Goal: Task Accomplishment & Management: Complete application form

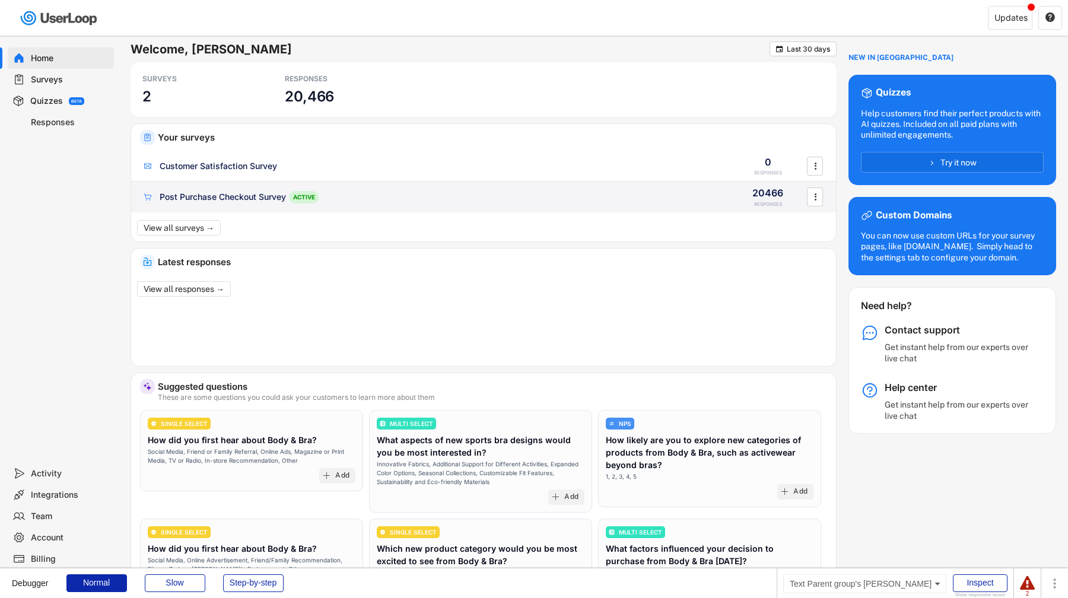
click at [199, 200] on div "Post Purchase Checkout Survey" at bounding box center [223, 197] width 126 height 12
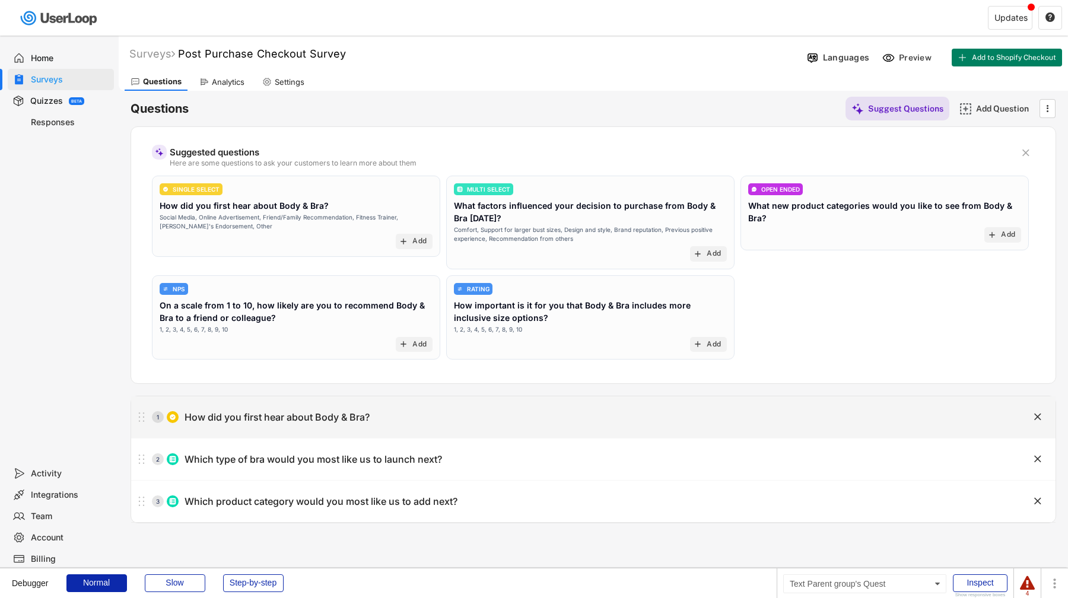
click at [277, 413] on div "How did you first hear about Body & Bra?" at bounding box center [276, 417] width 185 height 12
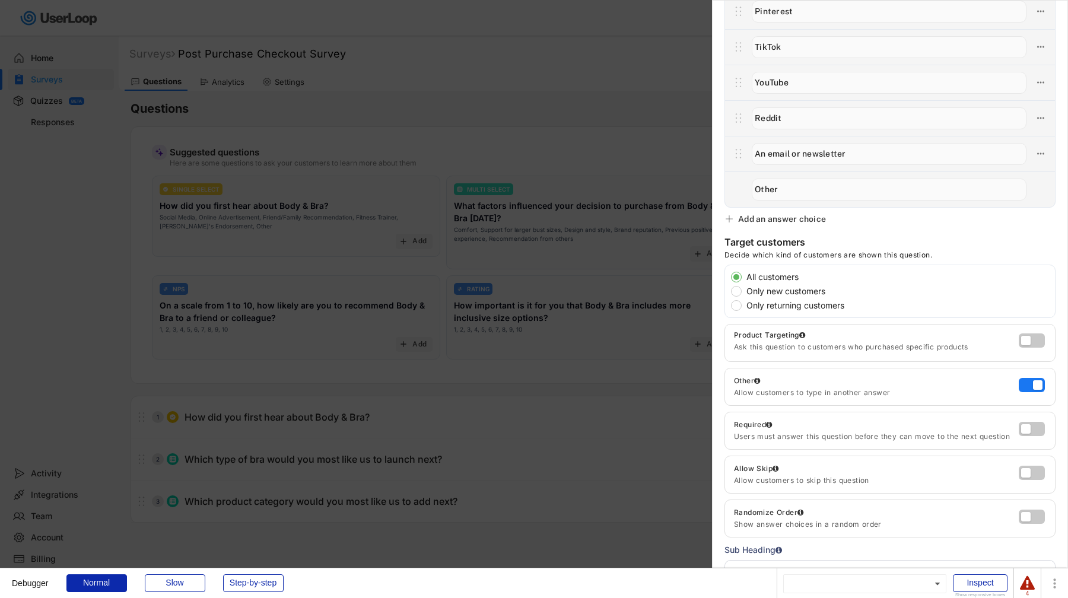
scroll to position [389, 0]
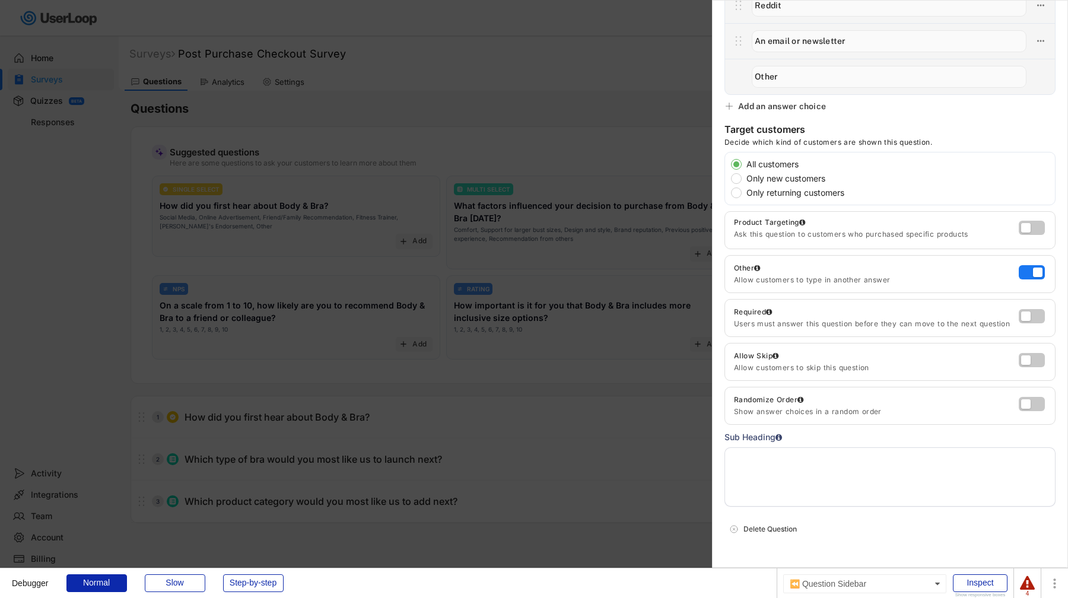
radio input "true"
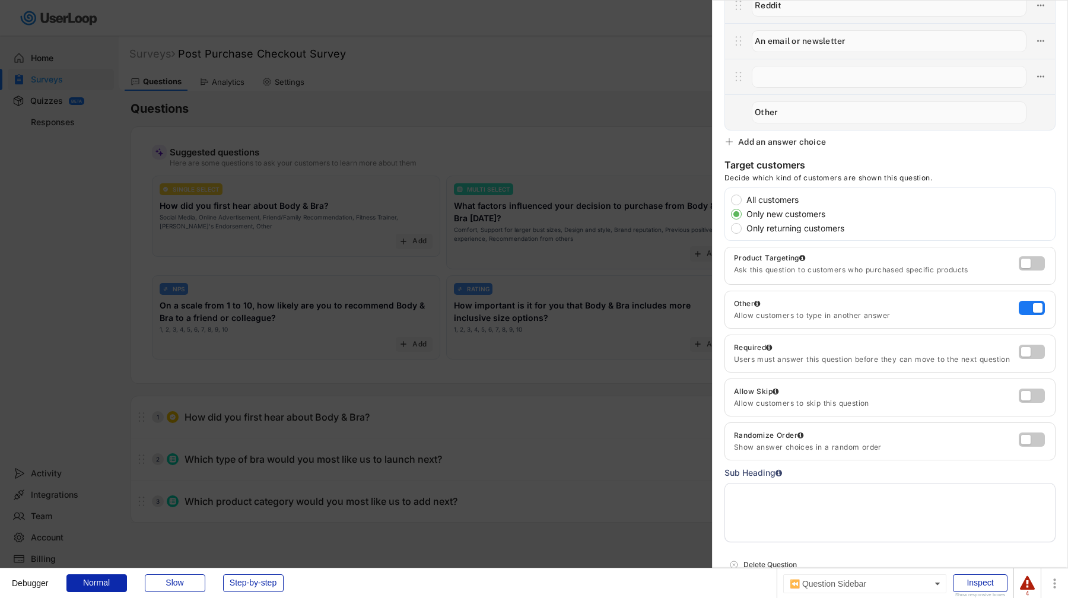
type input "Trustpilot"
type input "Other"
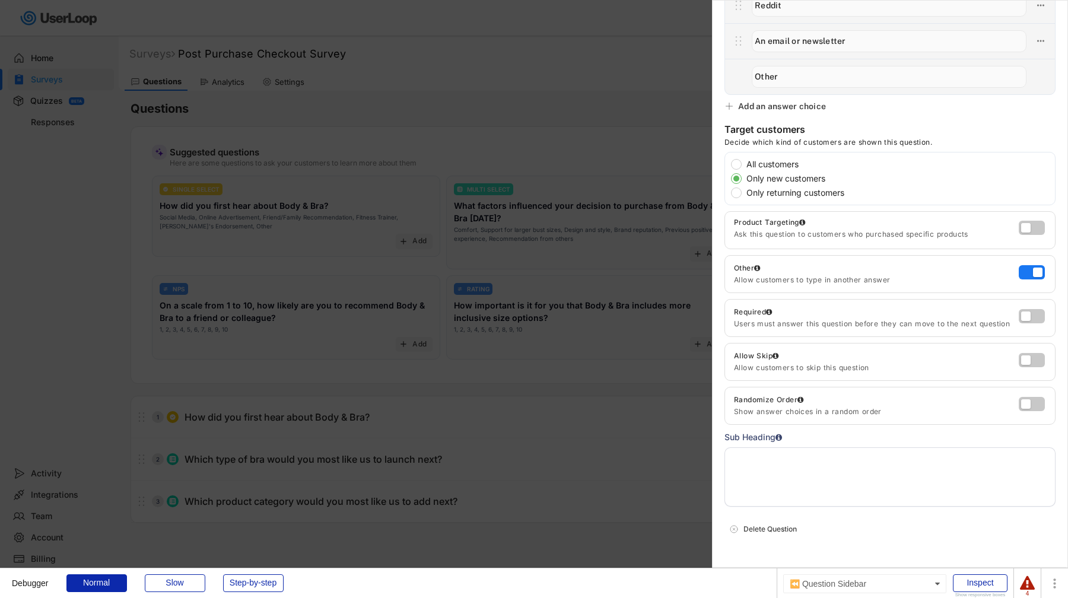
click at [606, 114] on div at bounding box center [534, 299] width 1068 height 598
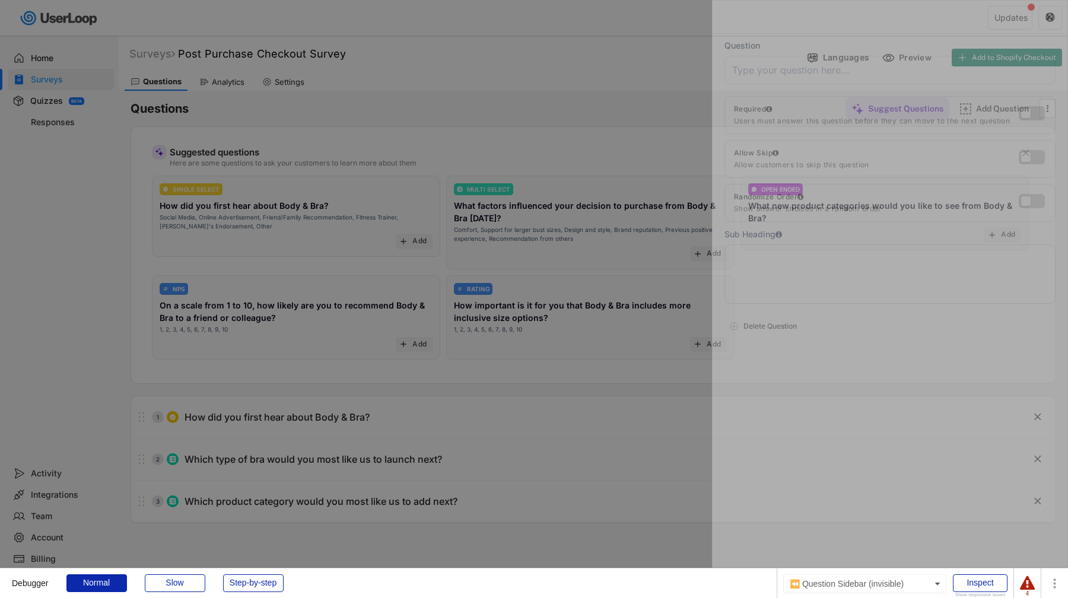
scroll to position [0, 0]
